Goal: Use online tool/utility: Utilize a website feature to perform a specific function

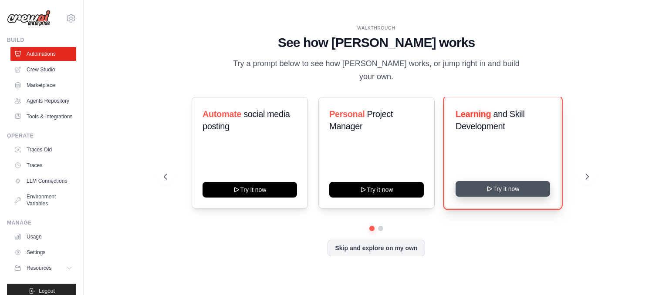
click at [514, 181] on button "Try it now" at bounding box center [503, 189] width 95 height 16
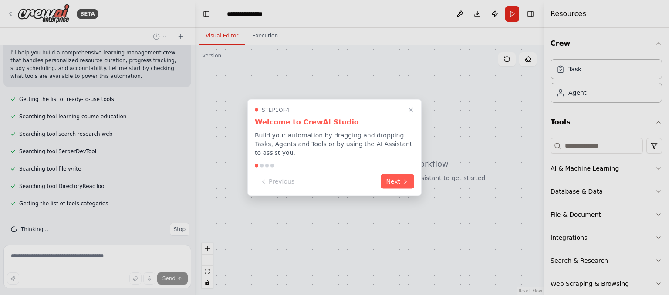
scroll to position [211, 0]
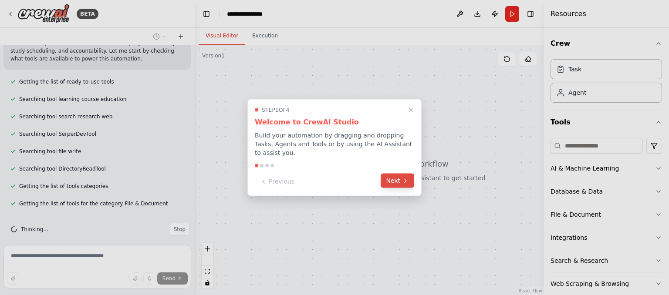
click at [407, 177] on icon at bounding box center [405, 180] width 7 height 7
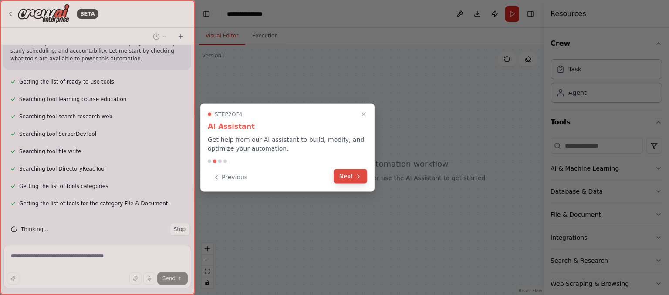
click at [354, 178] on button "Next" at bounding box center [351, 176] width 34 height 14
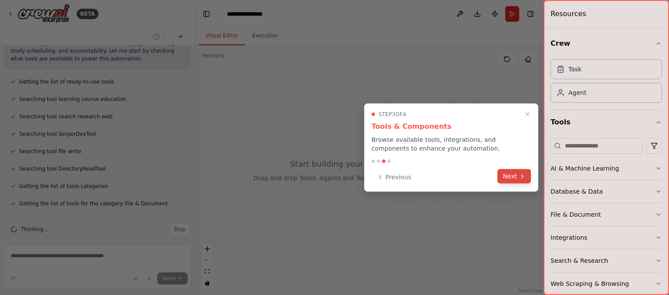
click at [511, 174] on button "Next" at bounding box center [514, 176] width 34 height 14
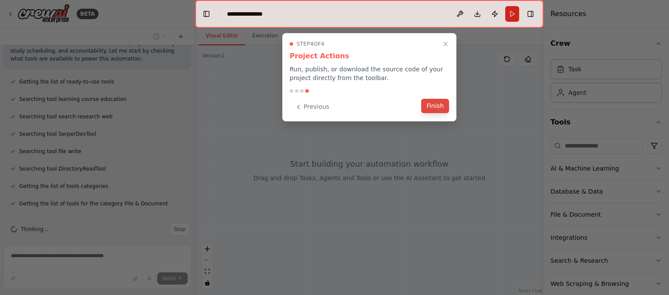
click at [446, 107] on button "Finish" at bounding box center [435, 106] width 28 height 14
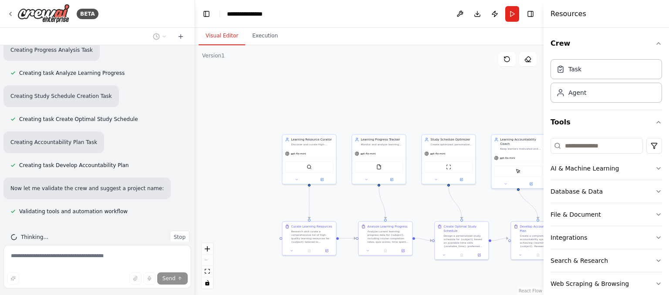
scroll to position [754, 0]
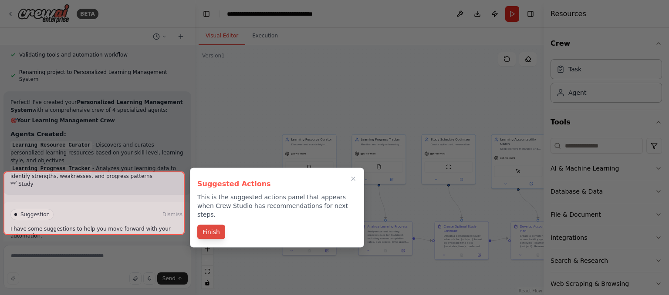
click at [213, 228] on button "Finish" at bounding box center [211, 232] width 28 height 14
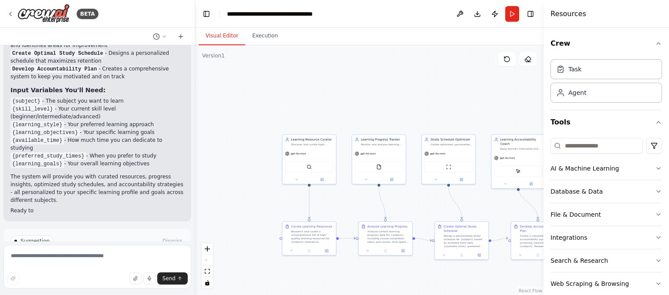
scroll to position [1131, 0]
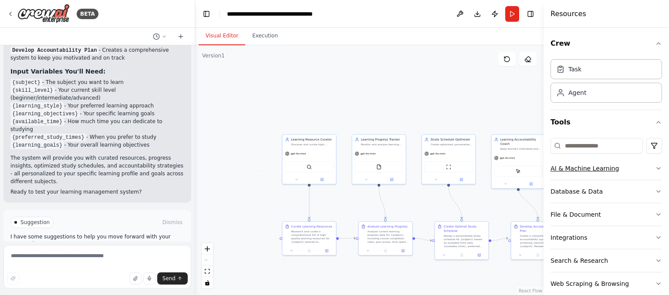
click at [655, 168] on icon "button" at bounding box center [658, 168] width 7 height 7
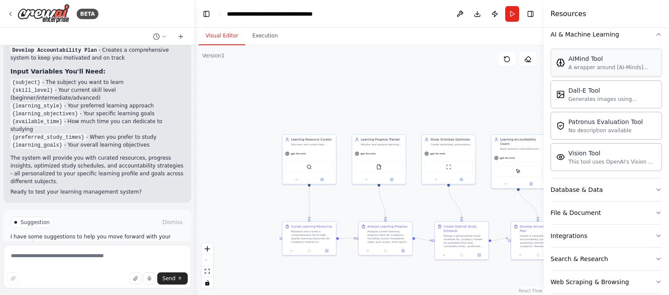
scroll to position [145, 0]
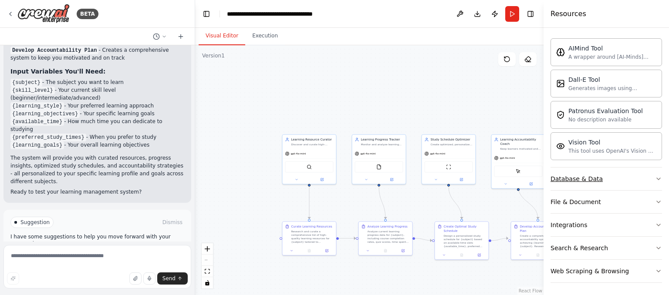
click at [641, 174] on button "Database & Data" at bounding box center [607, 179] width 112 height 23
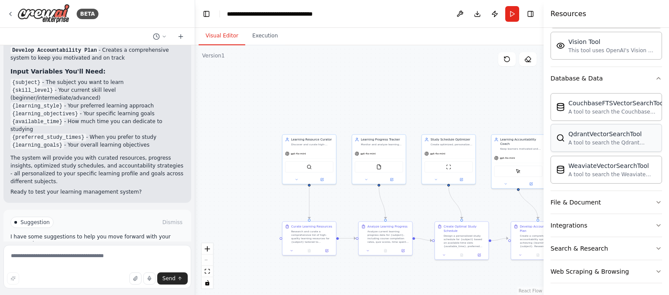
scroll to position [0, 0]
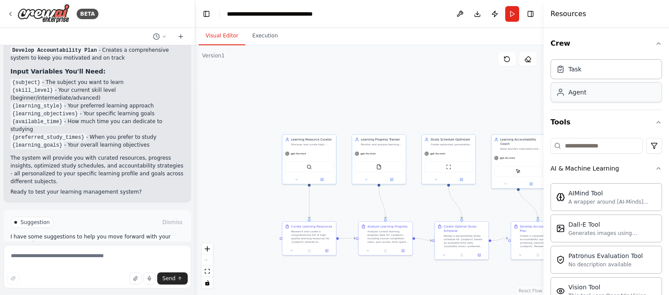
click at [629, 95] on div "Agent" at bounding box center [607, 92] width 112 height 20
click at [565, 97] on div "Agent" at bounding box center [607, 92] width 112 height 20
click at [655, 122] on icon "button" at bounding box center [658, 122] width 7 height 7
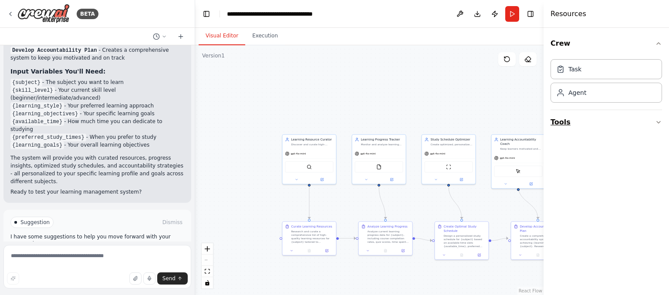
click at [554, 124] on button "Tools" at bounding box center [607, 122] width 112 height 24
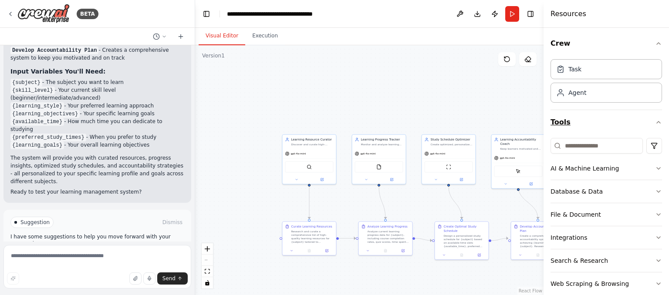
click at [554, 124] on button "Tools" at bounding box center [607, 122] width 112 height 24
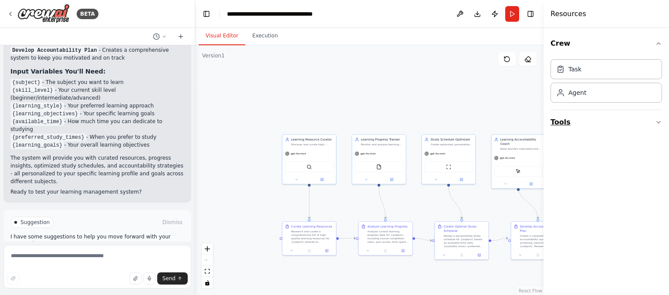
click at [554, 124] on button "Tools" at bounding box center [607, 122] width 112 height 24
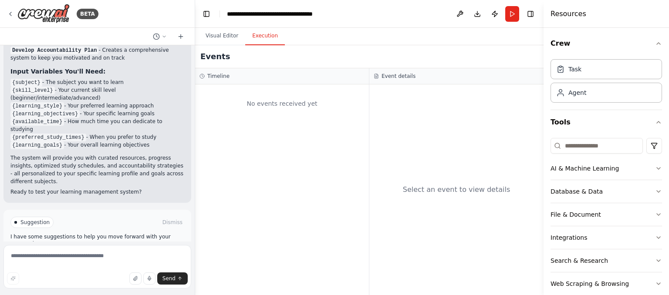
click at [264, 35] on button "Execution" at bounding box center [265, 36] width 40 height 18
click at [562, 73] on icon at bounding box center [560, 68] width 9 height 9
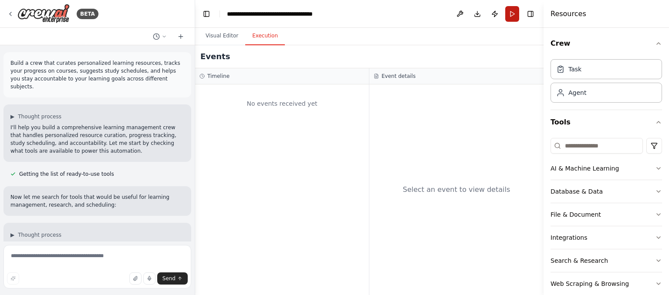
click at [512, 13] on button "Run" at bounding box center [512, 14] width 14 height 16
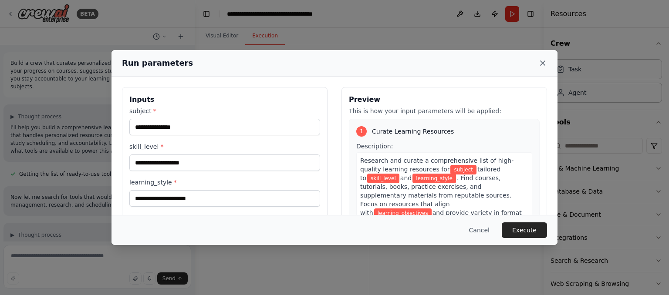
click at [544, 65] on icon at bounding box center [543, 63] width 4 height 4
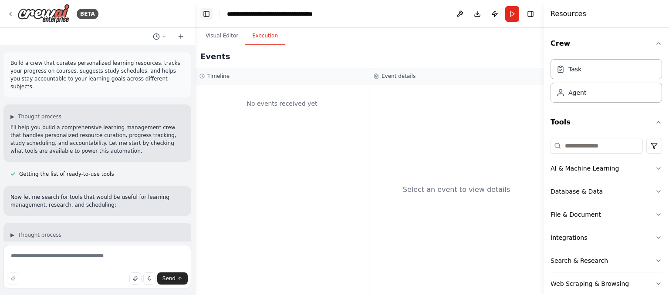
click at [206, 15] on button "Toggle Left Sidebar" at bounding box center [206, 14] width 12 height 12
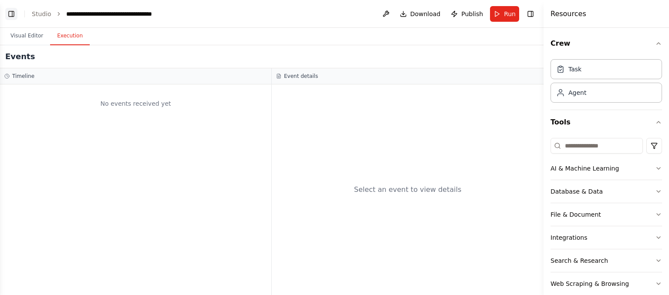
click at [11, 13] on button "Toggle Left Sidebar" at bounding box center [11, 14] width 12 height 12
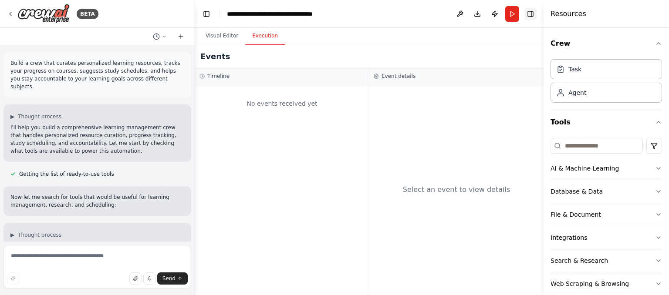
click at [533, 16] on button "Toggle Right Sidebar" at bounding box center [530, 14] width 12 height 12
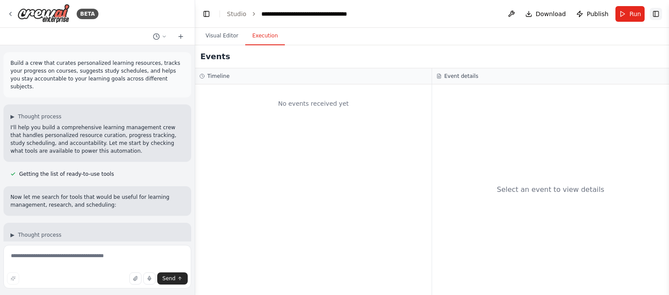
click at [653, 14] on button "Toggle Right Sidebar" at bounding box center [656, 14] width 12 height 12
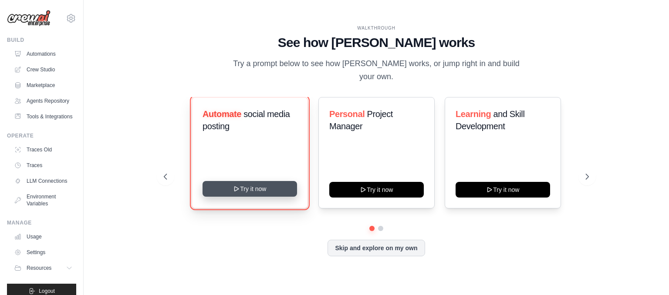
click at [261, 182] on button "Try it now" at bounding box center [250, 189] width 95 height 16
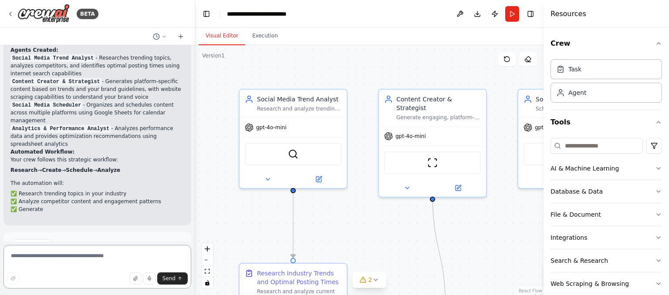
scroll to position [915, 0]
